Goal: Task Accomplishment & Management: Use online tool/utility

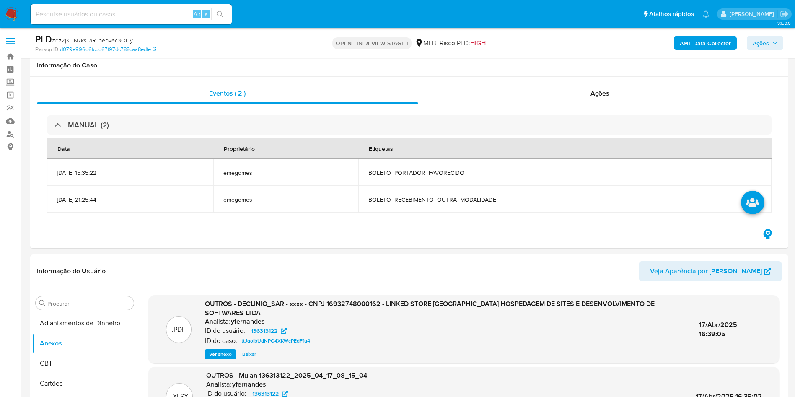
select select "10"
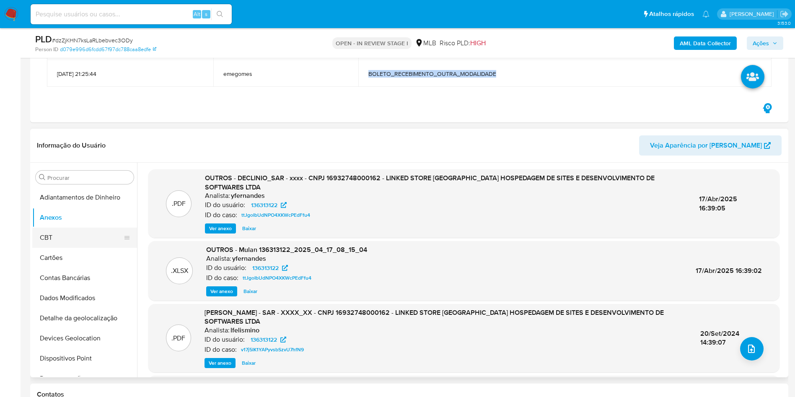
click at [67, 234] on button "CBT" at bounding box center [81, 238] width 98 height 20
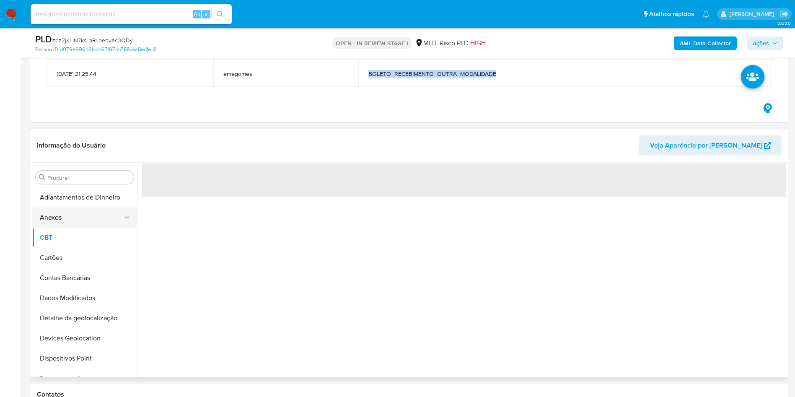
click at [64, 219] on button "Anexos" at bounding box center [81, 217] width 98 height 20
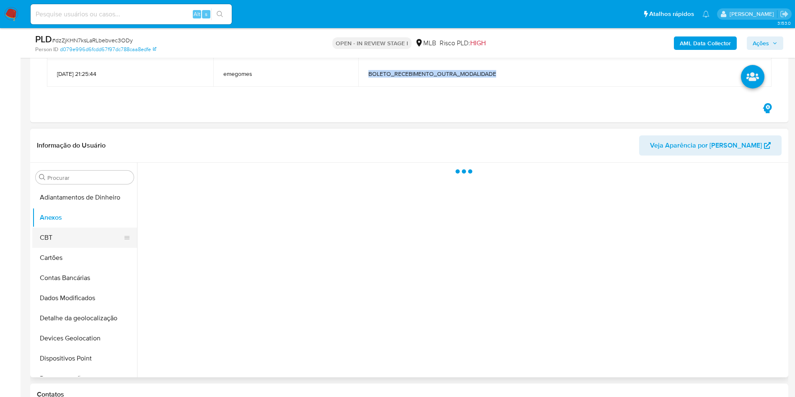
click at [68, 230] on button "CBT" at bounding box center [81, 238] width 98 height 20
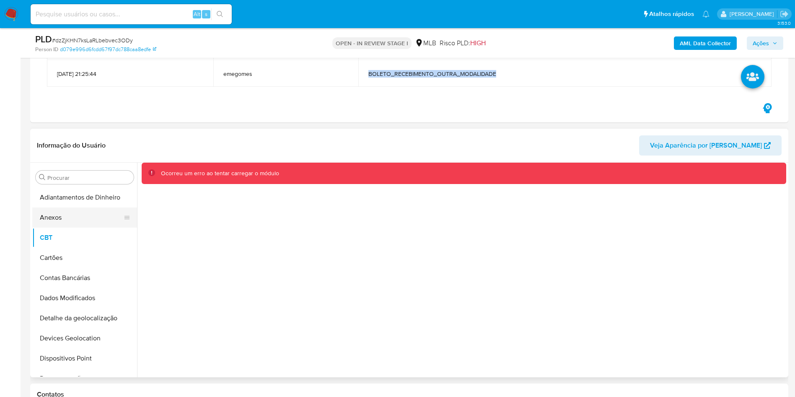
click at [63, 221] on button "Anexos" at bounding box center [81, 217] width 98 height 20
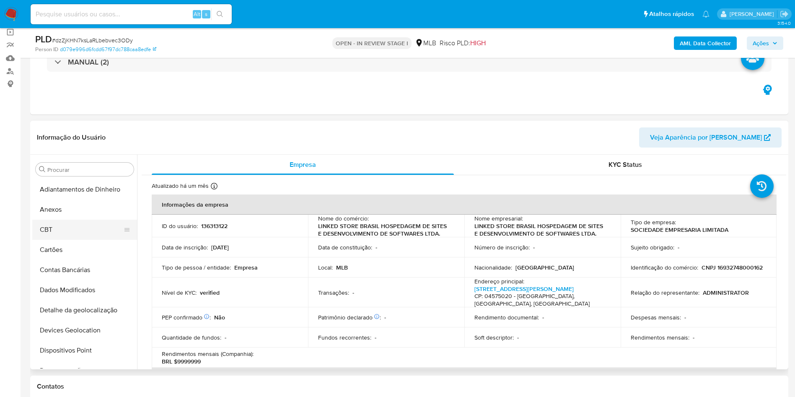
click at [65, 233] on button "CBT" at bounding box center [81, 230] width 98 height 20
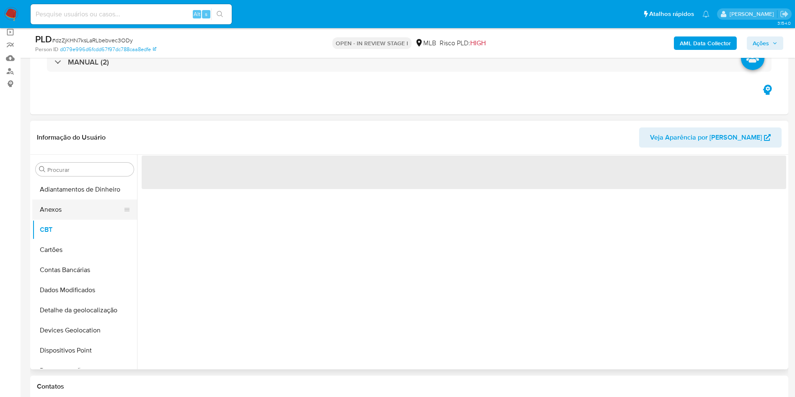
select select "10"
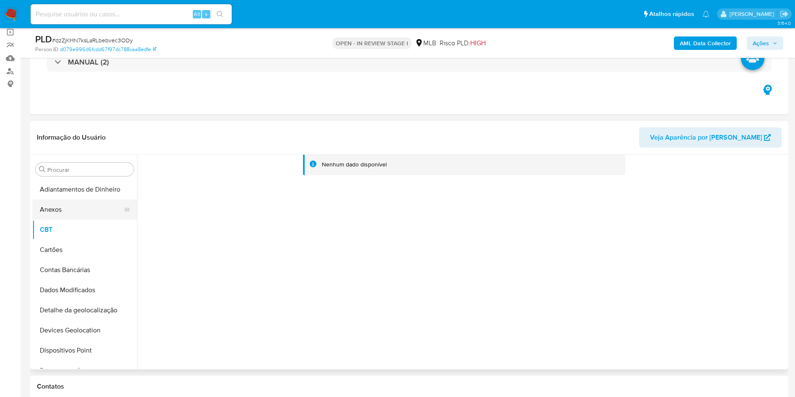
click at [52, 211] on button "Anexos" at bounding box center [81, 209] width 98 height 20
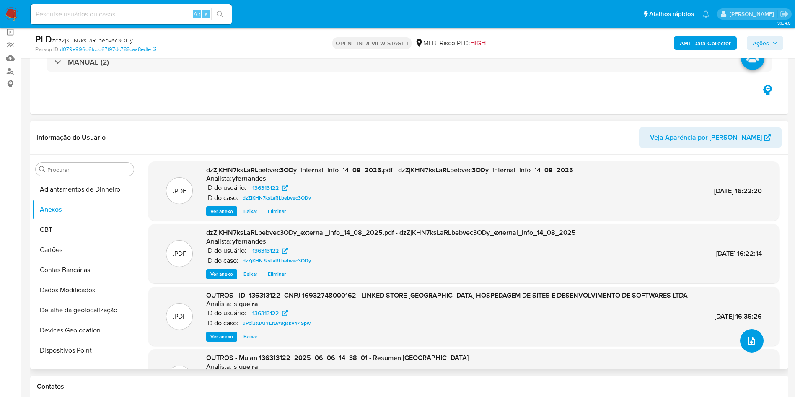
click at [747, 340] on icon "upload-file" at bounding box center [751, 341] width 10 height 10
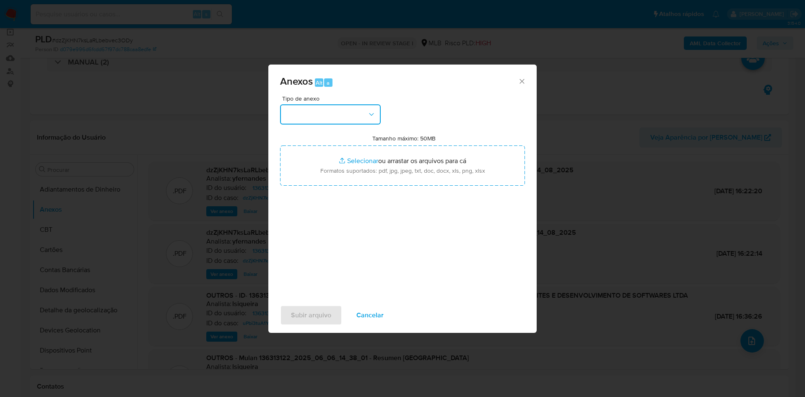
click at [339, 110] on button "button" at bounding box center [330, 114] width 101 height 20
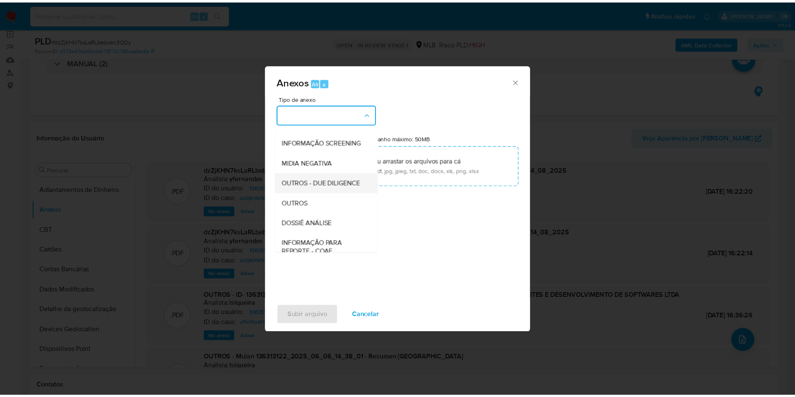
scroll to position [129, 0]
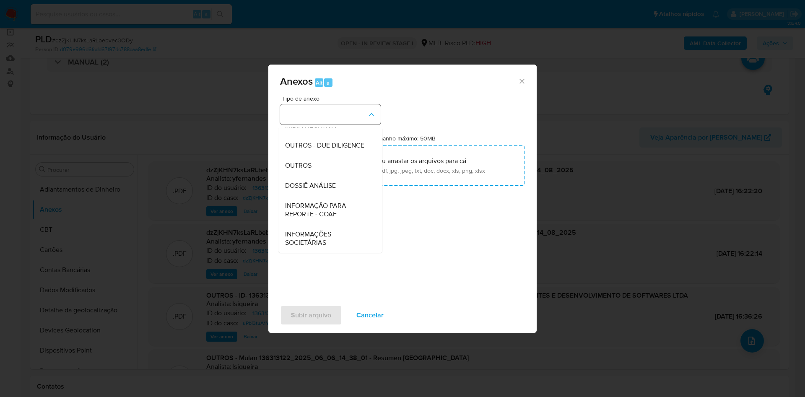
drag, startPoint x: 299, startPoint y: 166, endPoint x: 380, endPoint y: 108, distance: 99.1
click at [299, 166] on span "OUTROS" at bounding box center [298, 165] width 26 height 8
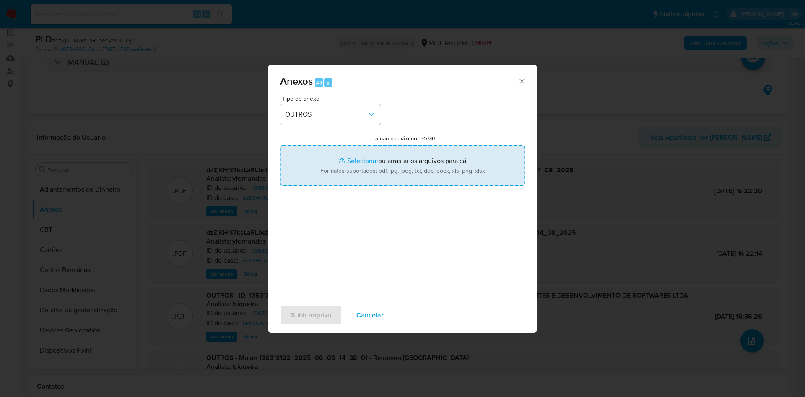
type input "C:\fakepath\DECLINIO_SAR - xxxxxxx - CNPJ 16932748000162 - LINKED STORE BRASIL …"
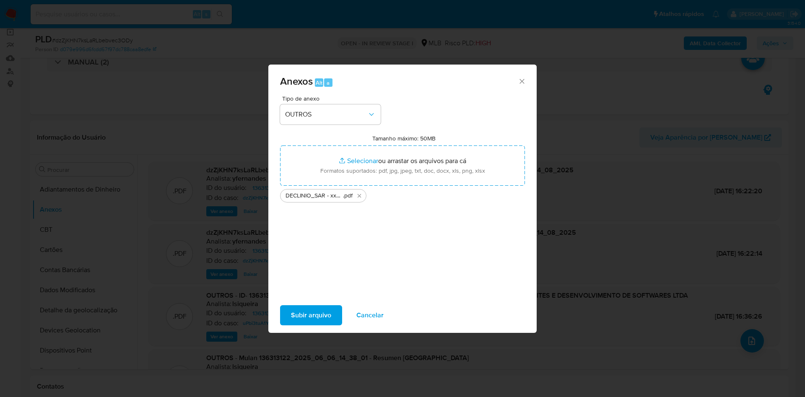
click at [312, 312] on span "Subir arquivo" at bounding box center [311, 315] width 40 height 18
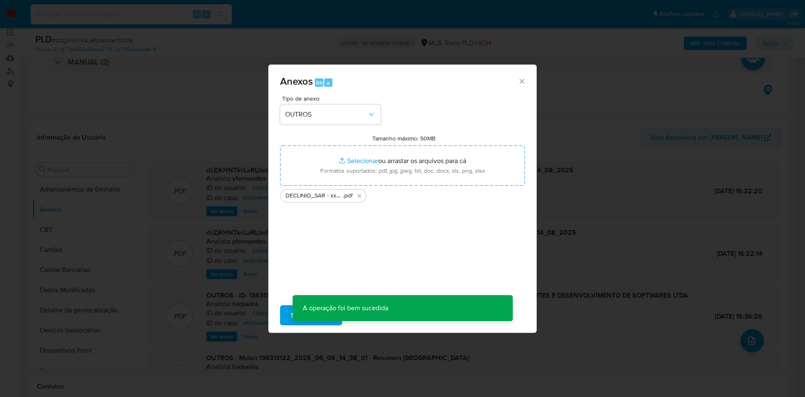
click at [632, 215] on div "Anexos Alt a Tipo de anexo OUTROS Tamanho máximo: 50MB Selecionar arquivos Sele…" at bounding box center [402, 198] width 805 height 397
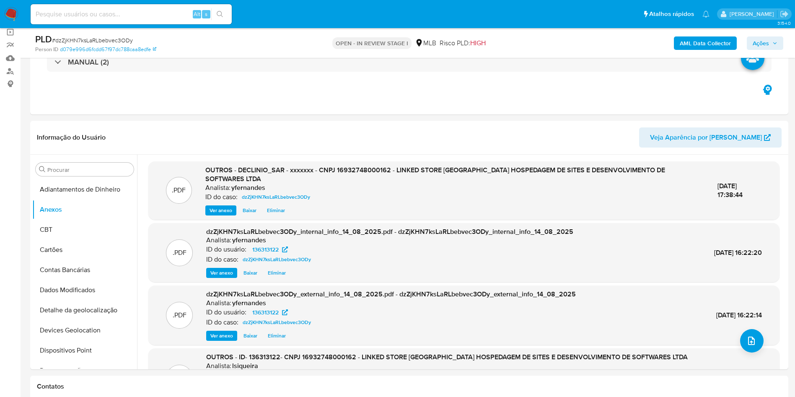
click at [752, 50] on div "AML Data Collector Ações" at bounding box center [659, 43] width 247 height 20
click at [758, 40] on span "Ações" at bounding box center [761, 42] width 16 height 13
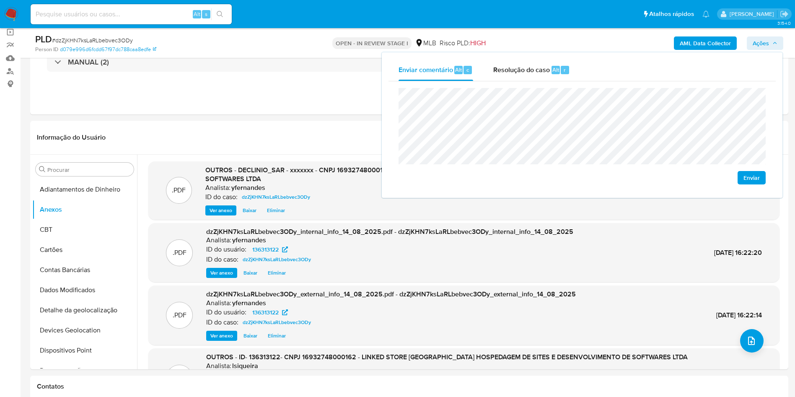
click at [743, 179] on span "Enviar" at bounding box center [751, 178] width 16 height 12
click at [517, 80] on div "Resolução do caso Alt r" at bounding box center [531, 70] width 77 height 22
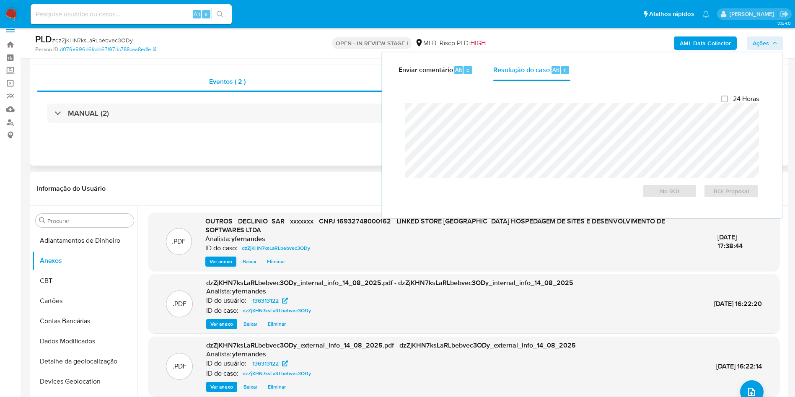
scroll to position [0, 0]
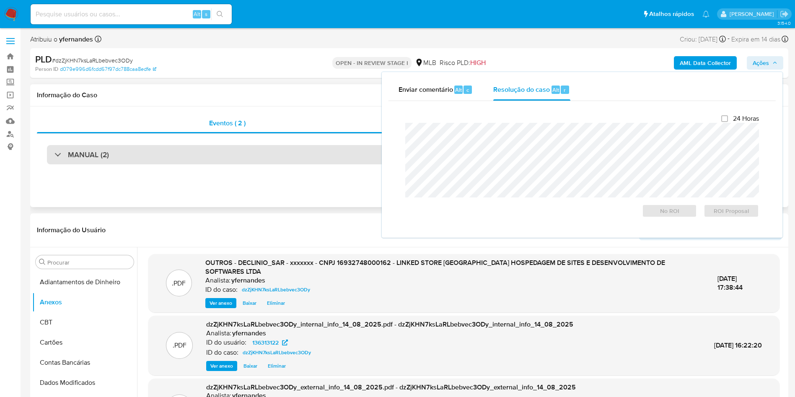
click at [267, 153] on div "MANUAL (2)" at bounding box center [409, 154] width 725 height 19
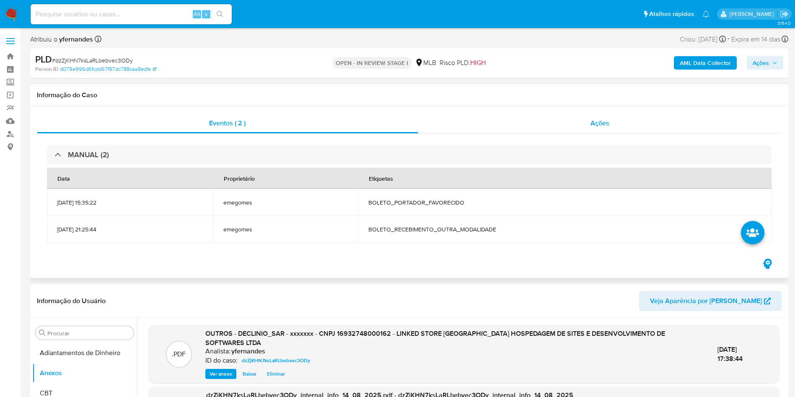
click at [551, 129] on div "Ações" at bounding box center [600, 123] width 364 height 20
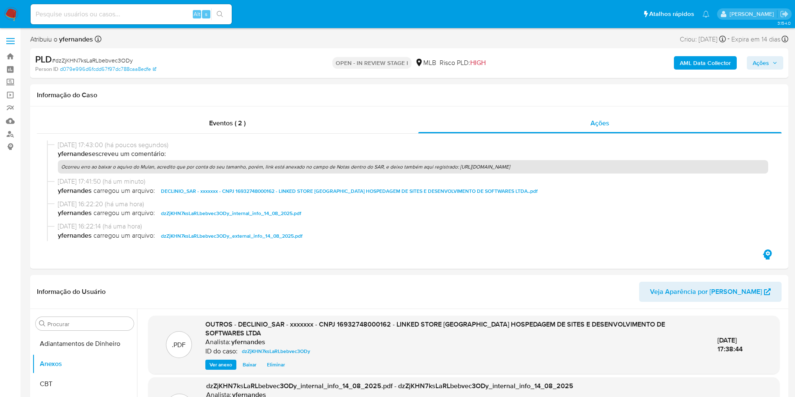
click at [752, 64] on button "Ações" at bounding box center [765, 62] width 36 height 13
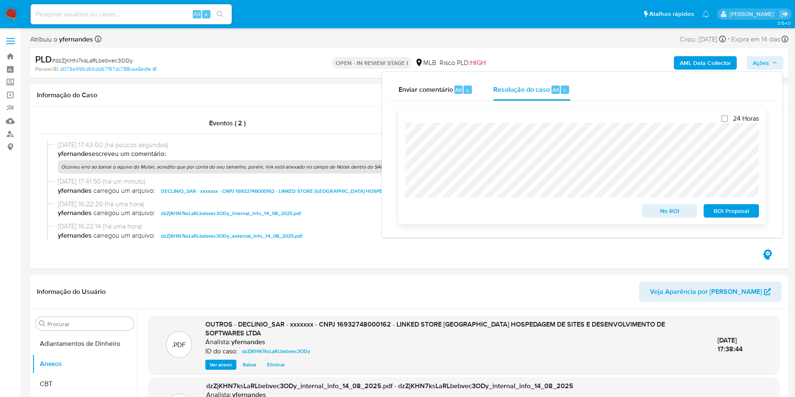
click at [665, 210] on span "No ROI" at bounding box center [670, 211] width 44 height 12
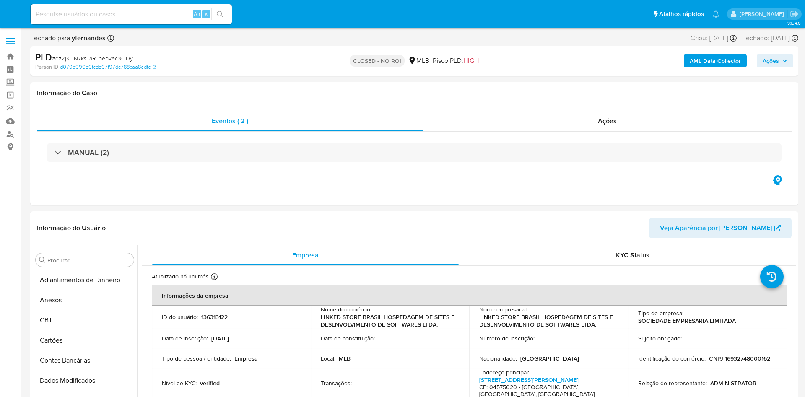
select select "10"
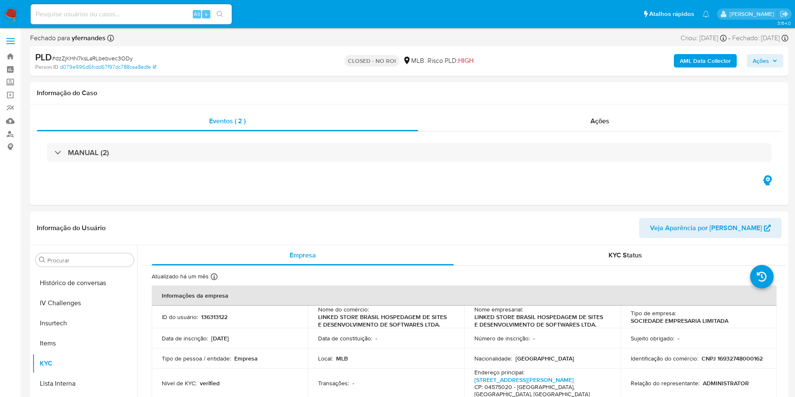
scroll to position [374, 0]
click at [567, 120] on div "Ações" at bounding box center [600, 121] width 364 height 20
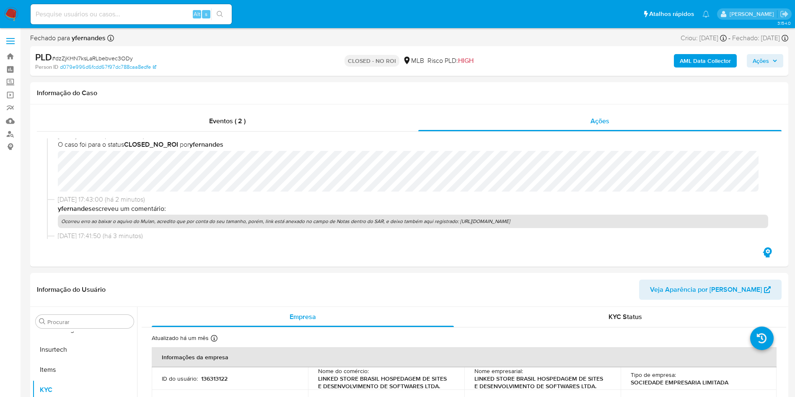
scroll to position [0, 0]
